Goal: Task Accomplishment & Management: Use online tool/utility

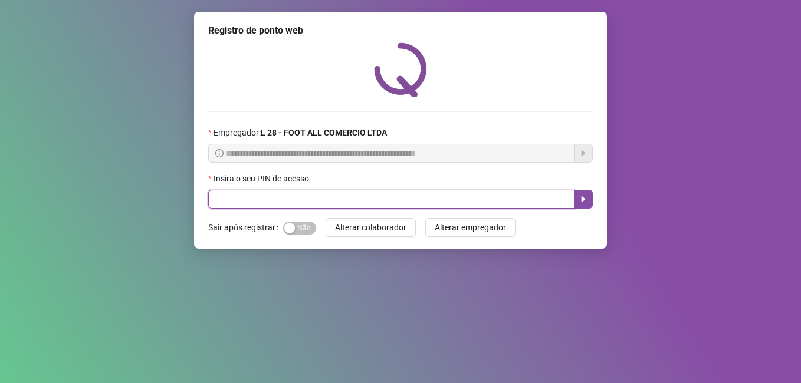
click at [296, 195] on input "text" at bounding box center [391, 199] width 366 height 19
type input "*****"
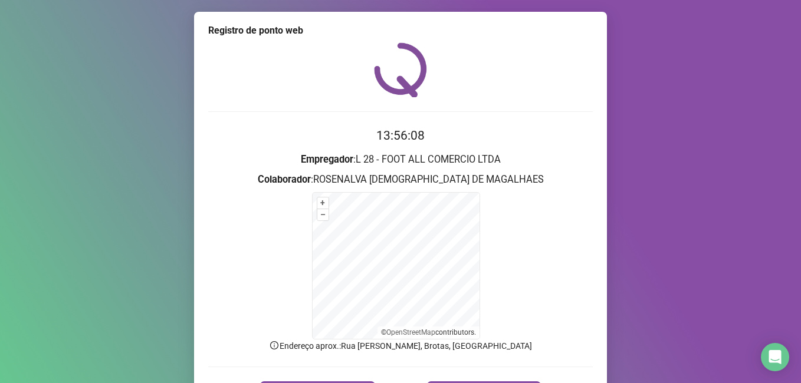
scroll to position [74, 0]
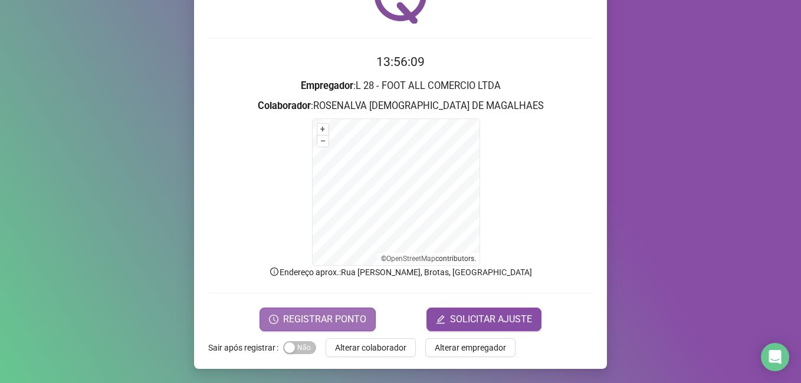
click at [337, 322] on span "REGISTRAR PONTO" at bounding box center [324, 320] width 83 height 14
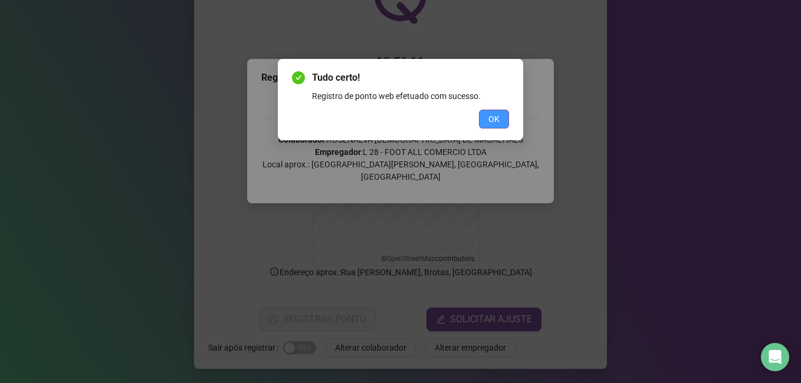
click at [493, 122] on span "OK" at bounding box center [493, 119] width 11 height 13
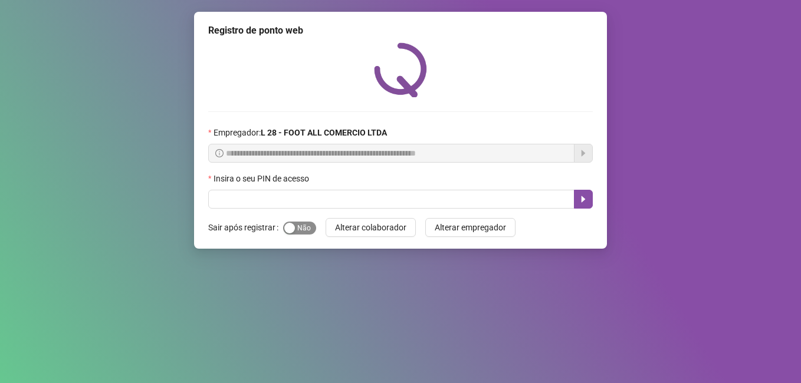
click at [301, 225] on span "Sim Não" at bounding box center [299, 228] width 33 height 13
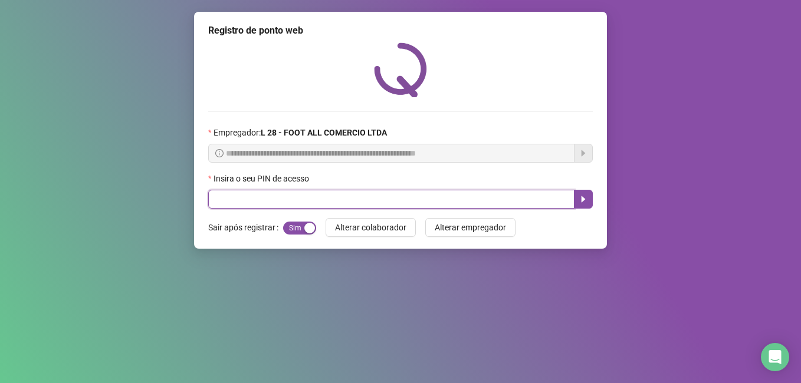
click at [316, 196] on input "text" at bounding box center [391, 199] width 366 height 19
type input "*****"
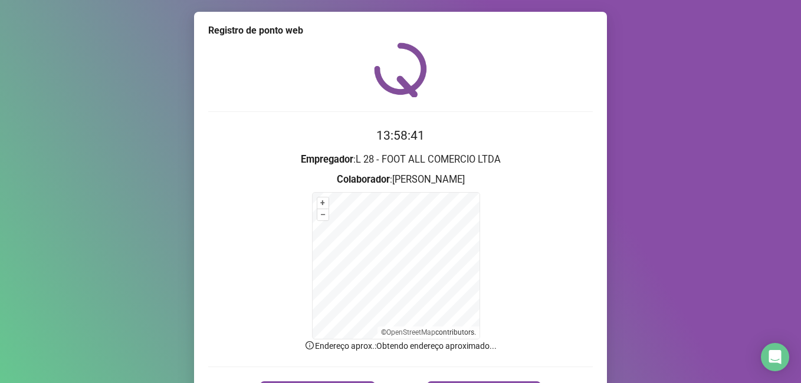
scroll to position [74, 0]
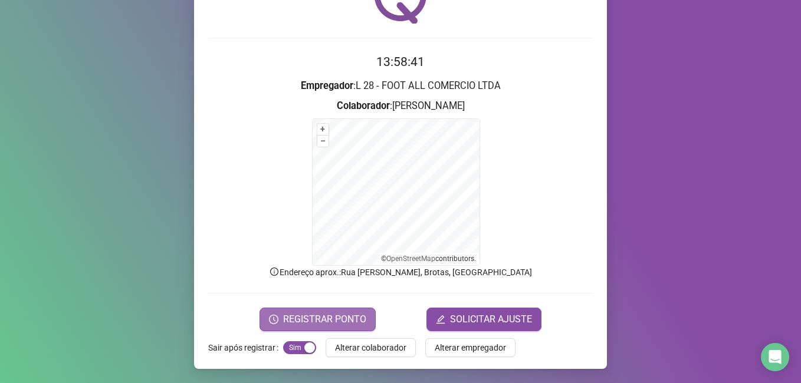
click at [346, 323] on span "REGISTRAR PONTO" at bounding box center [324, 320] width 83 height 14
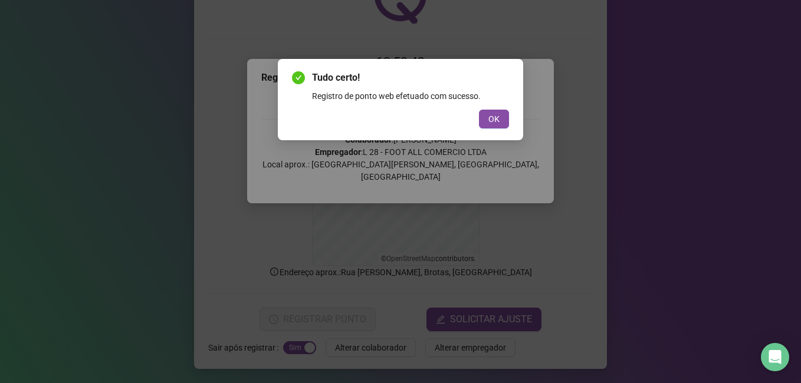
drag, startPoint x: 489, startPoint y: 118, endPoint x: 692, endPoint y: 37, distance: 218.7
click at [496, 117] on span "OK" at bounding box center [493, 119] width 11 height 13
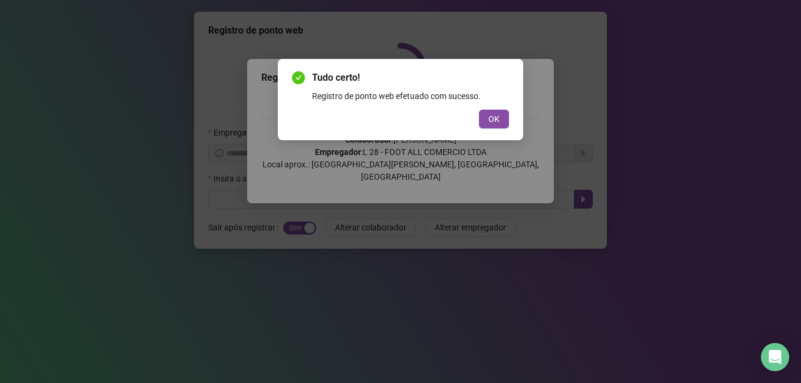
scroll to position [0, 0]
